Goal: Task Accomplishment & Management: Use online tool/utility

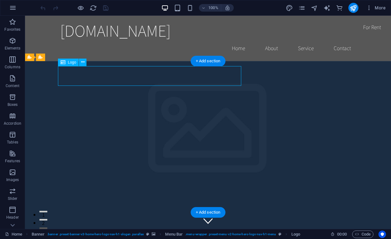
drag, startPoint x: 97, startPoint y: 76, endPoint x: 72, endPoint y: 76, distance: 24.4
drag, startPoint x: 164, startPoint y: 77, endPoint x: 154, endPoint y: 83, distance: 11.8
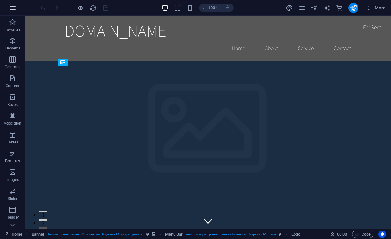
click at [16, 7] on icon "button" at bounding box center [13, 8] width 8 height 8
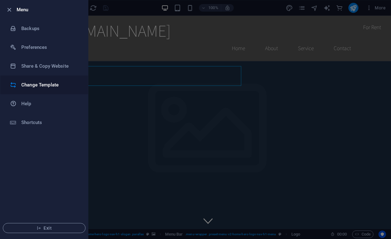
click at [47, 84] on h6 "Change Template" at bounding box center [50, 85] width 58 height 8
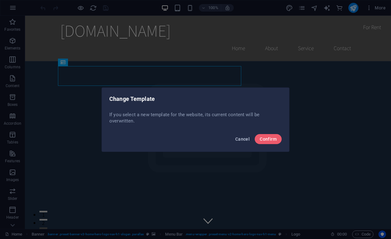
drag, startPoint x: 238, startPoint y: 137, endPoint x: 214, endPoint y: 119, distance: 29.8
click at [238, 137] on span "Cancel" at bounding box center [242, 138] width 14 height 5
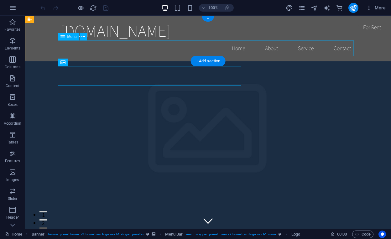
click at [267, 48] on nav "Home About Service Contact" at bounding box center [207, 48] width 295 height 16
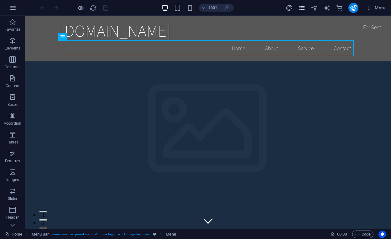
click at [301, 6] on icon "pages" at bounding box center [301, 7] width 7 height 7
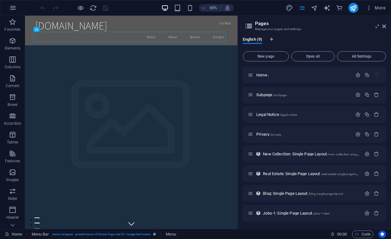
click at [381, 25] on h2 "Pages" at bounding box center [320, 24] width 131 height 6
click at [384, 26] on icon at bounding box center [384, 26] width 4 height 5
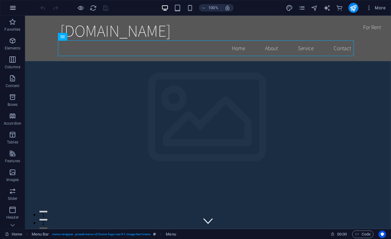
click at [11, 4] on icon "button" at bounding box center [13, 8] width 8 height 8
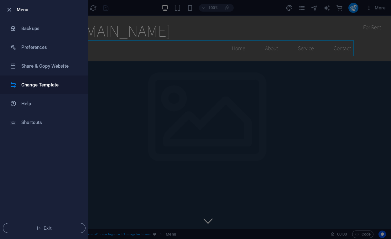
click at [44, 84] on h6 "Change Template" at bounding box center [50, 85] width 58 height 8
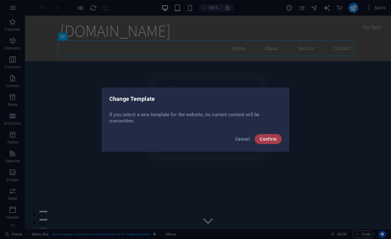
click at [261, 137] on span "Confirm" at bounding box center [267, 138] width 17 height 5
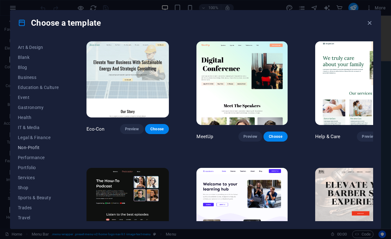
scroll to position [80, 0]
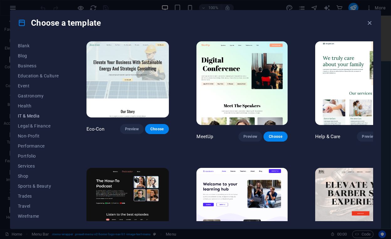
click at [31, 115] on span "IT & Media" at bounding box center [38, 115] width 41 height 5
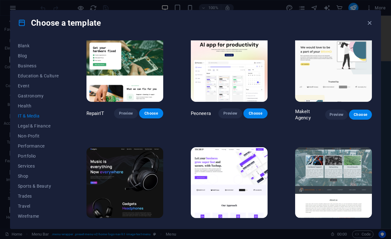
scroll to position [83, 0]
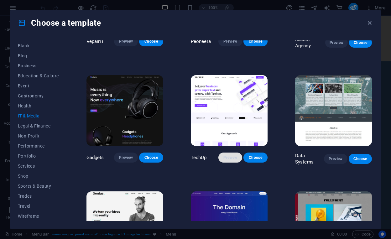
click at [231, 155] on span "Preview" at bounding box center [230, 157] width 14 height 5
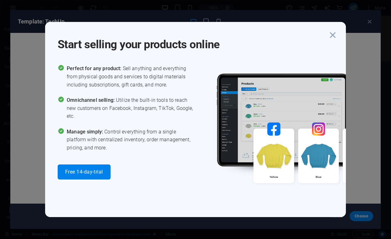
scroll to position [83, 0]
click at [331, 35] on icon "button" at bounding box center [332, 34] width 11 height 11
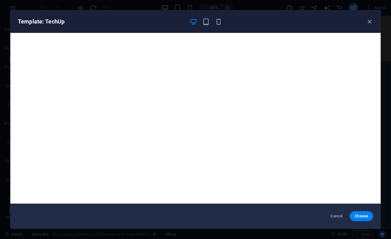
click at [205, 25] on div "Template: TechUp" at bounding box center [195, 21] width 370 height 23
click at [207, 22] on icon "button" at bounding box center [205, 21] width 7 height 7
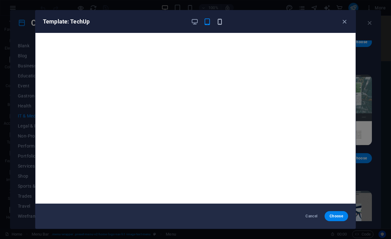
click at [221, 21] on icon "button" at bounding box center [219, 21] width 7 height 7
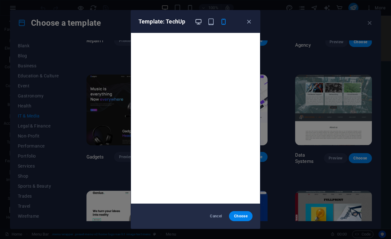
click at [198, 24] on icon "button" at bounding box center [198, 21] width 7 height 7
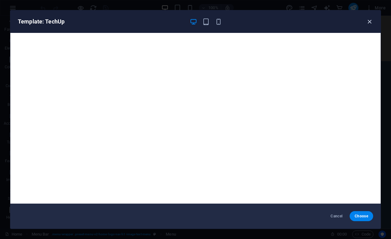
click at [368, 20] on icon "button" at bounding box center [369, 21] width 7 height 7
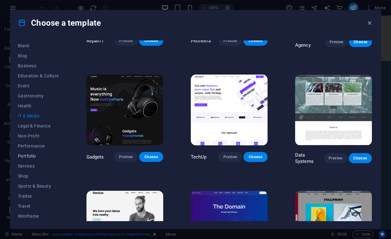
click at [31, 157] on span "Portfolio" at bounding box center [38, 155] width 41 height 5
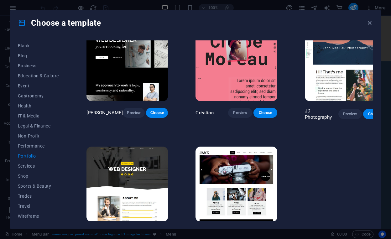
scroll to position [136, 0]
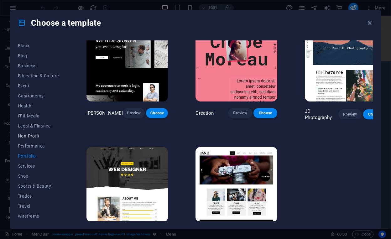
click at [26, 138] on button "Non-Profit" at bounding box center [38, 136] width 41 height 10
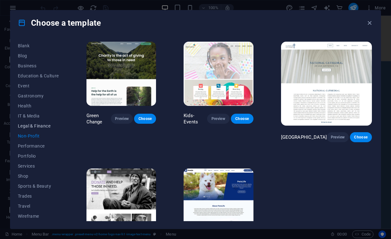
click at [32, 122] on button "Legal & Finance" at bounding box center [38, 126] width 41 height 10
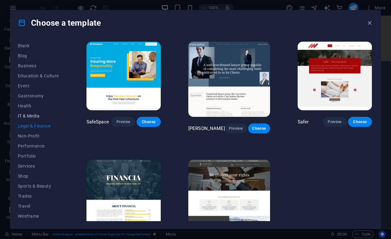
click at [38, 115] on span "IT & Media" at bounding box center [38, 115] width 41 height 5
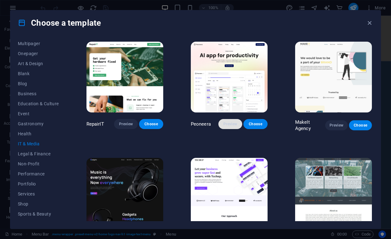
click at [227, 124] on span "Preview" at bounding box center [230, 123] width 14 height 5
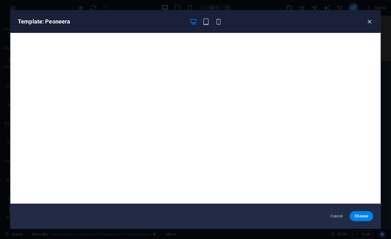
click at [369, 22] on icon "button" at bounding box center [369, 21] width 7 height 7
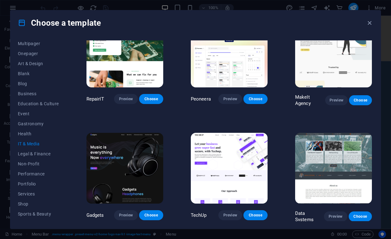
scroll to position [95, 0]
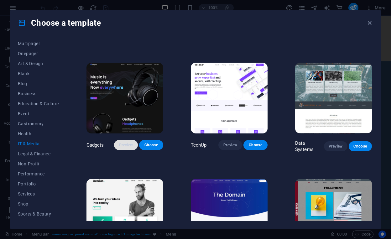
click at [125, 140] on button "Preview" at bounding box center [126, 145] width 24 height 10
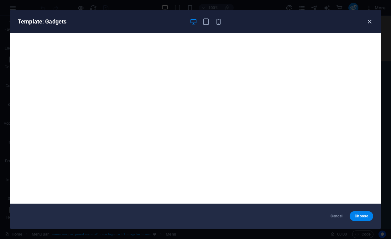
click at [367, 19] on icon "button" at bounding box center [369, 21] width 7 height 7
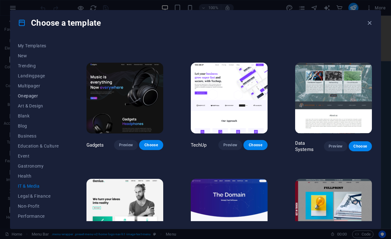
scroll to position [0, 0]
click at [27, 67] on span "New" at bounding box center [38, 65] width 41 height 5
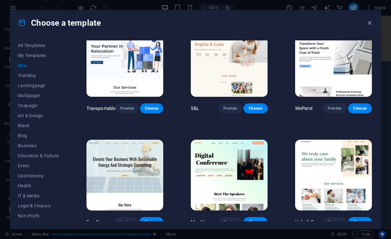
scroll to position [478, 0]
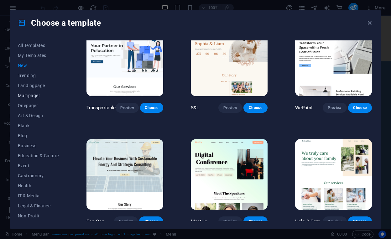
click at [35, 94] on span "Multipager" at bounding box center [38, 95] width 41 height 5
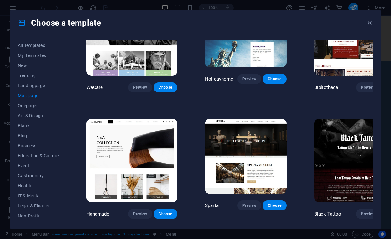
scroll to position [2057, 0]
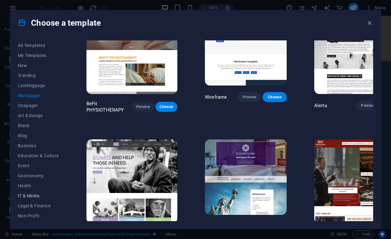
click at [31, 192] on button "IT & Media" at bounding box center [38, 196] width 41 height 10
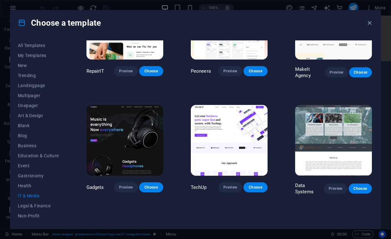
scroll to position [112, 0]
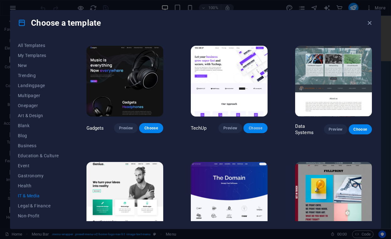
click at [249, 125] on span "Choose" at bounding box center [255, 127] width 14 height 5
